Goal: Task Accomplishment & Management: Use online tool/utility

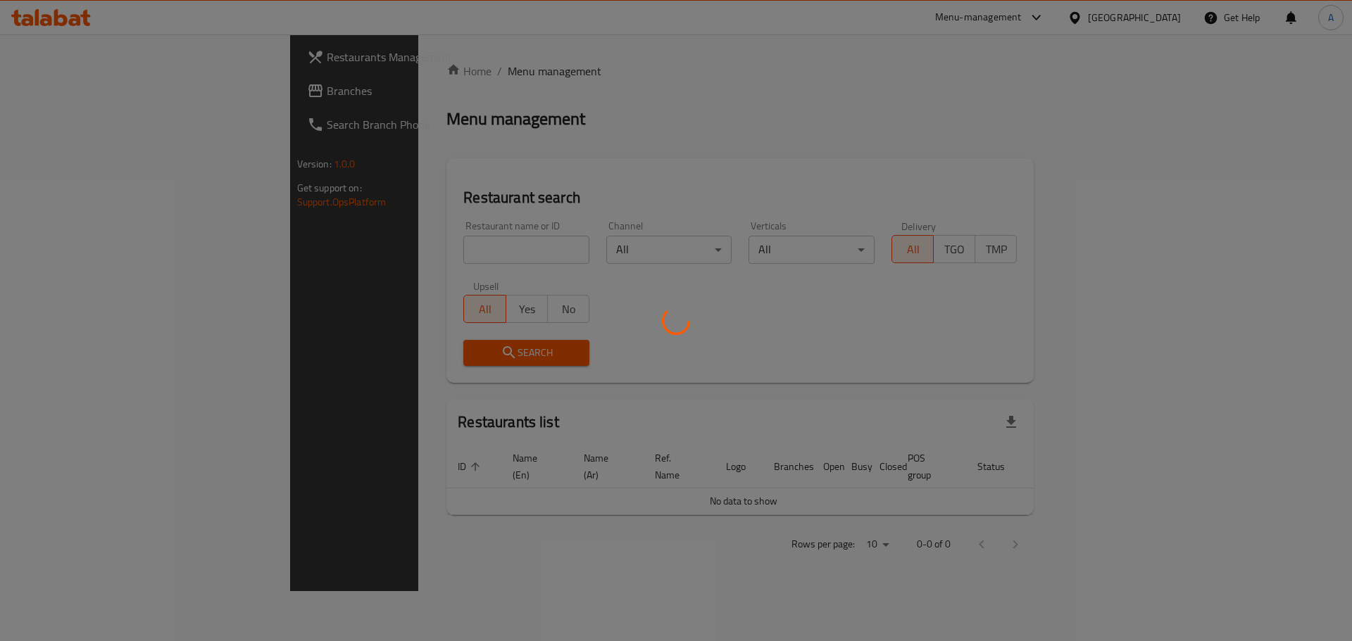
click at [337, 248] on div at bounding box center [676, 320] width 1352 height 641
click at [401, 254] on div at bounding box center [676, 320] width 1352 height 641
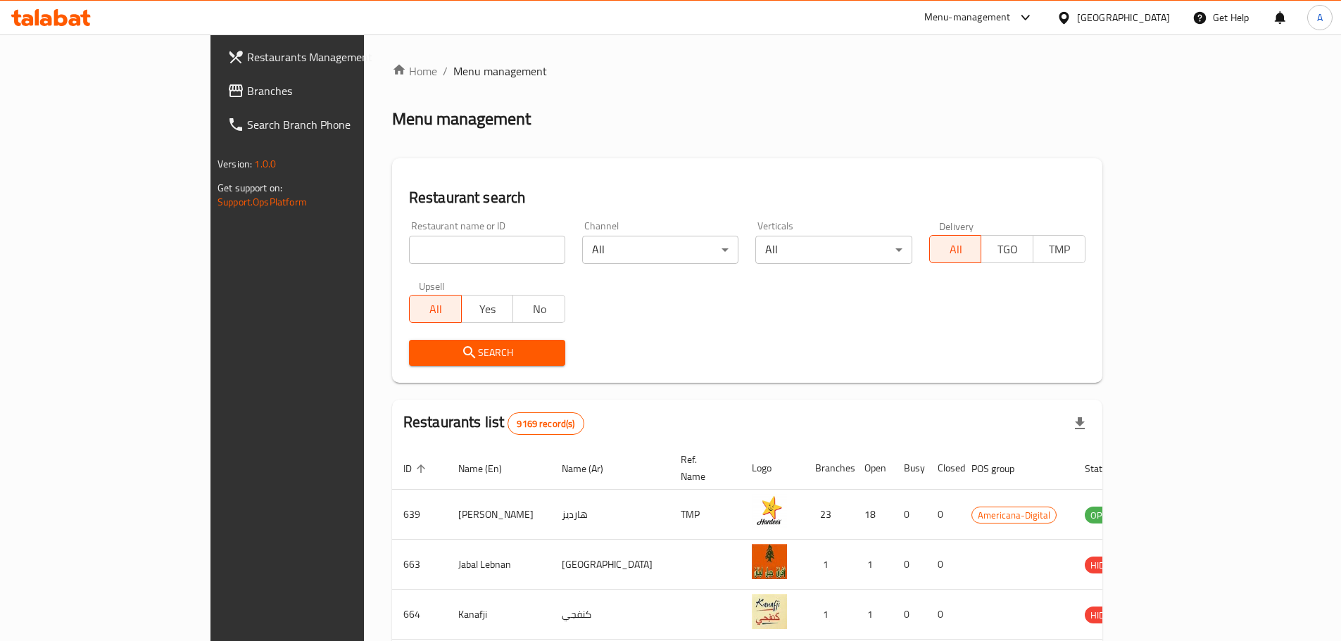
click at [409, 250] on input "search" at bounding box center [487, 250] width 156 height 28
type input "vee paws"
click at [420, 348] on span "Search" at bounding box center [487, 353] width 134 height 18
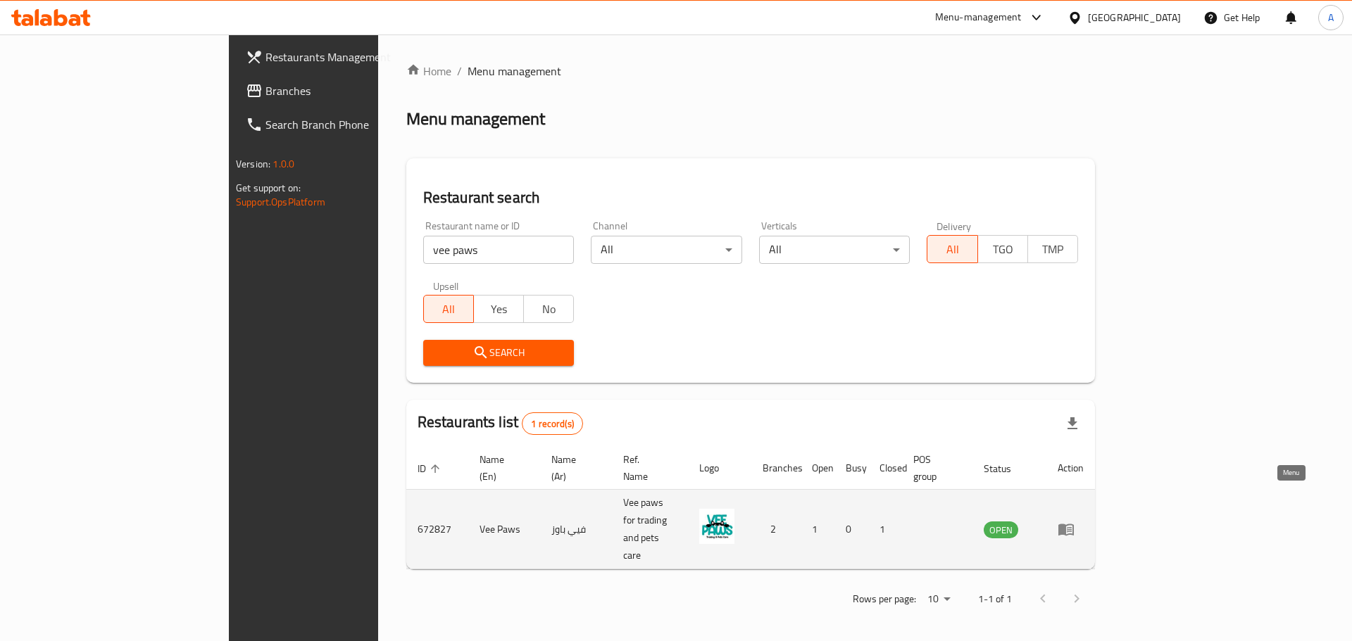
click at [1074, 524] on icon "enhanced table" at bounding box center [1065, 530] width 15 height 12
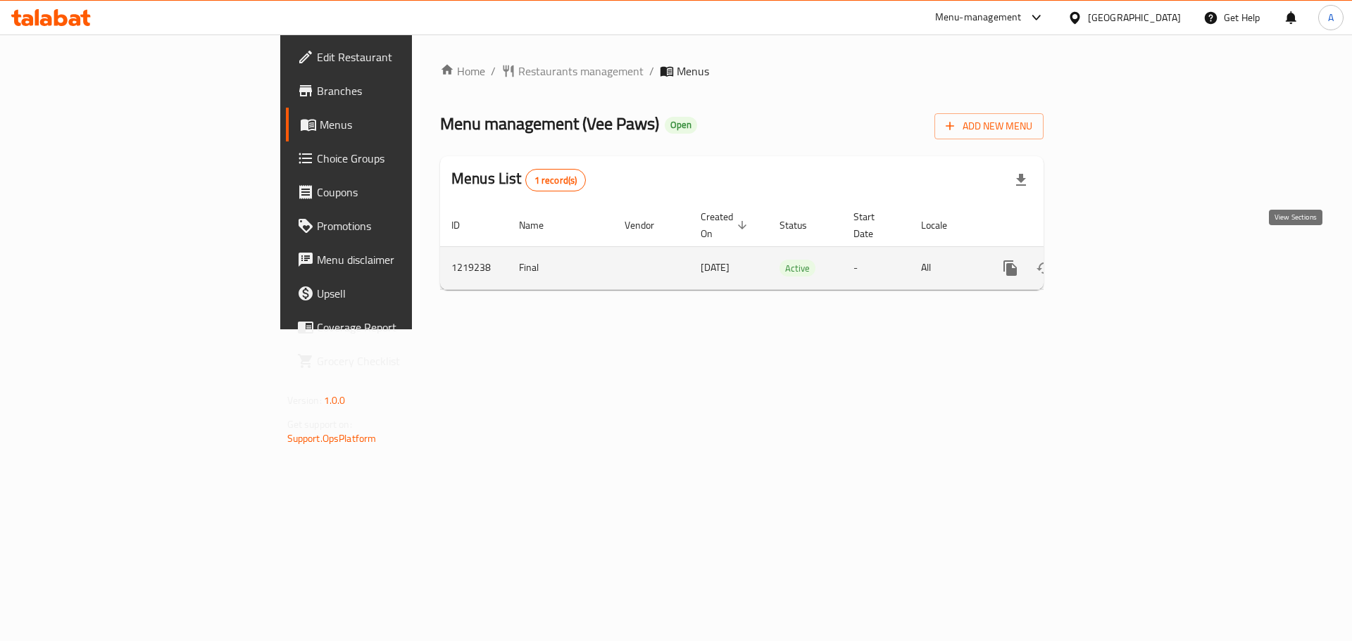
click at [1120, 260] on icon "enhanced table" at bounding box center [1111, 268] width 17 height 17
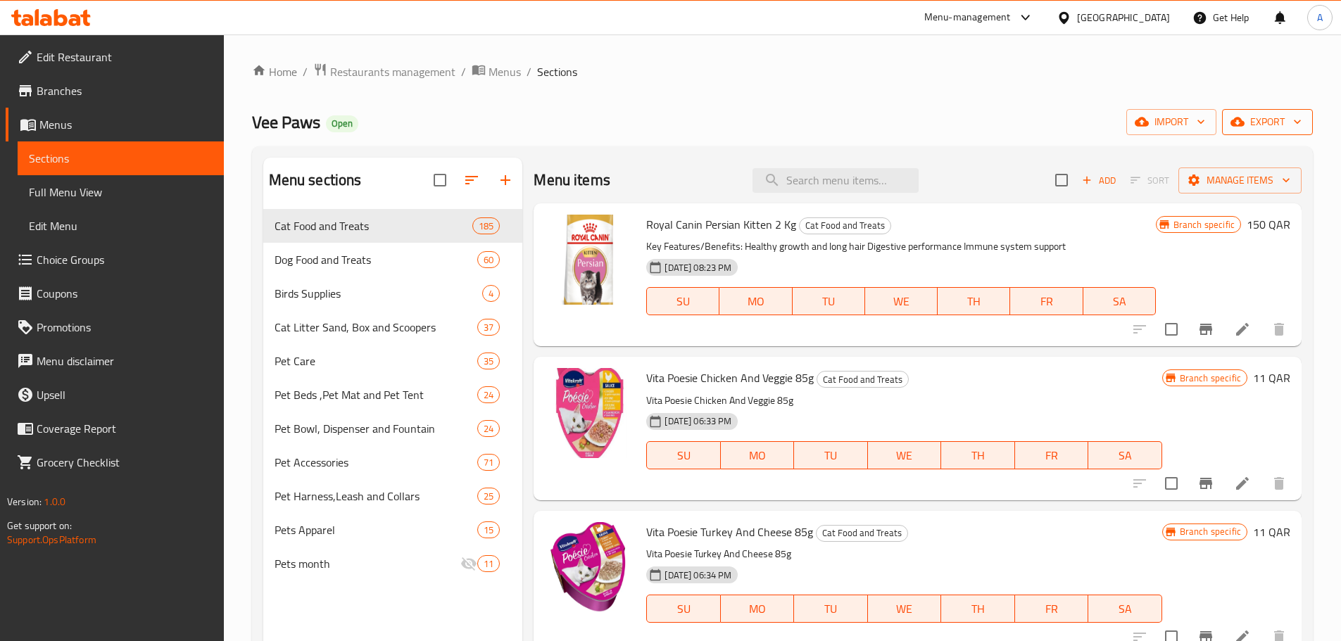
click at [1259, 119] on span "export" at bounding box center [1267, 122] width 68 height 18
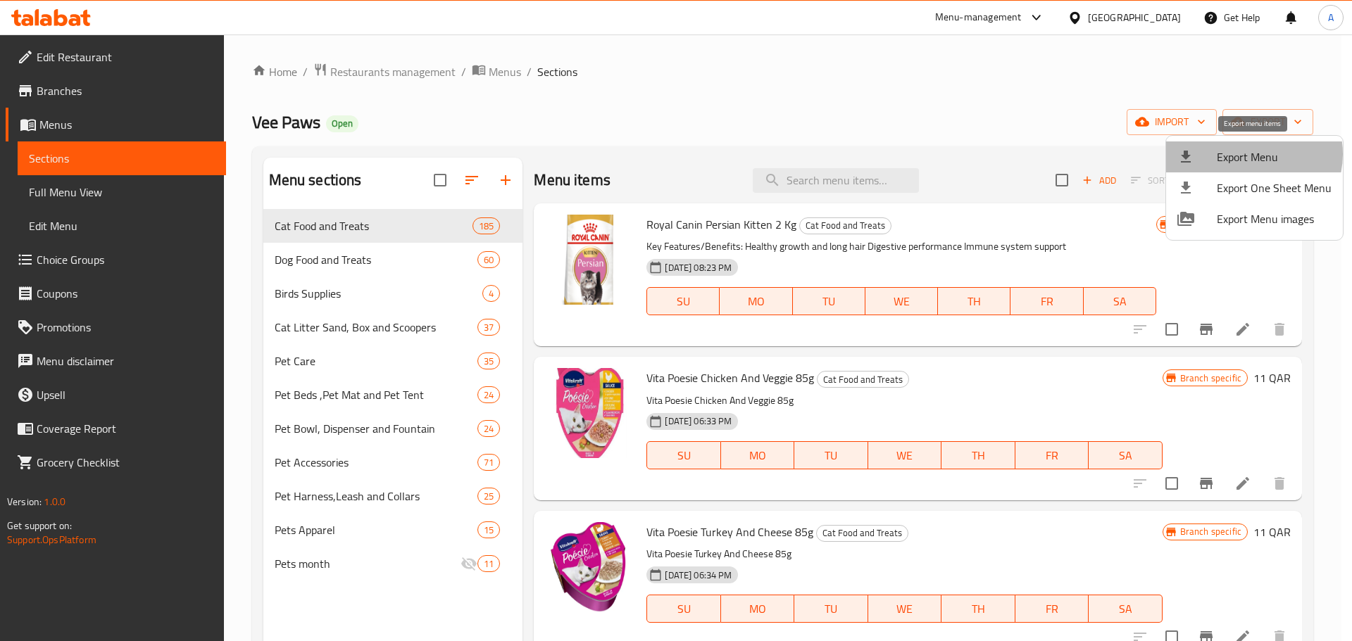
click at [1250, 154] on span "Export Menu" at bounding box center [1273, 157] width 115 height 17
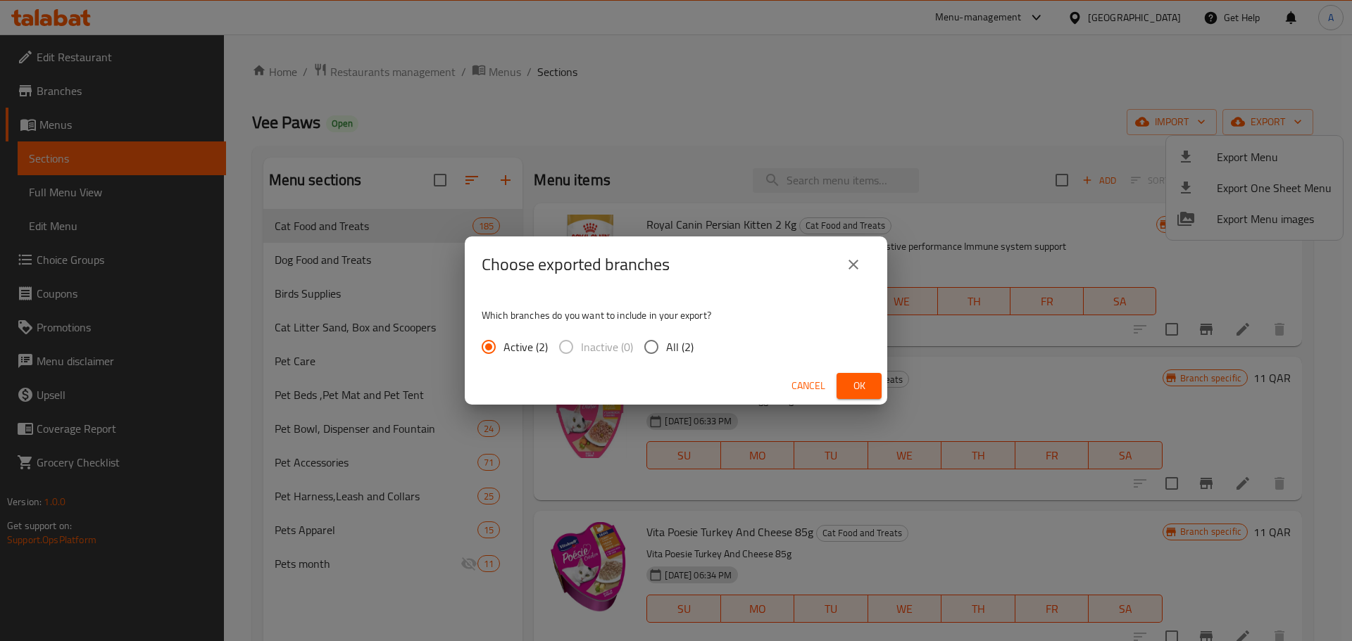
click at [860, 383] on span "Ok" at bounding box center [859, 386] width 23 height 18
